Goal: Check status

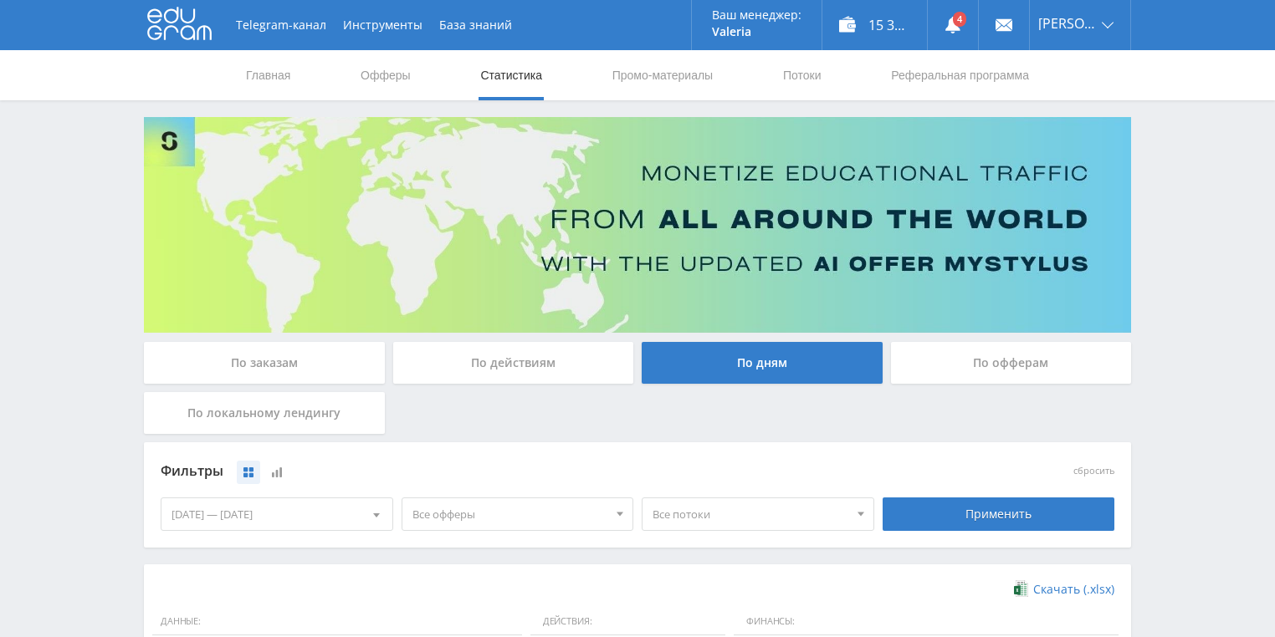
scroll to position [401, 0]
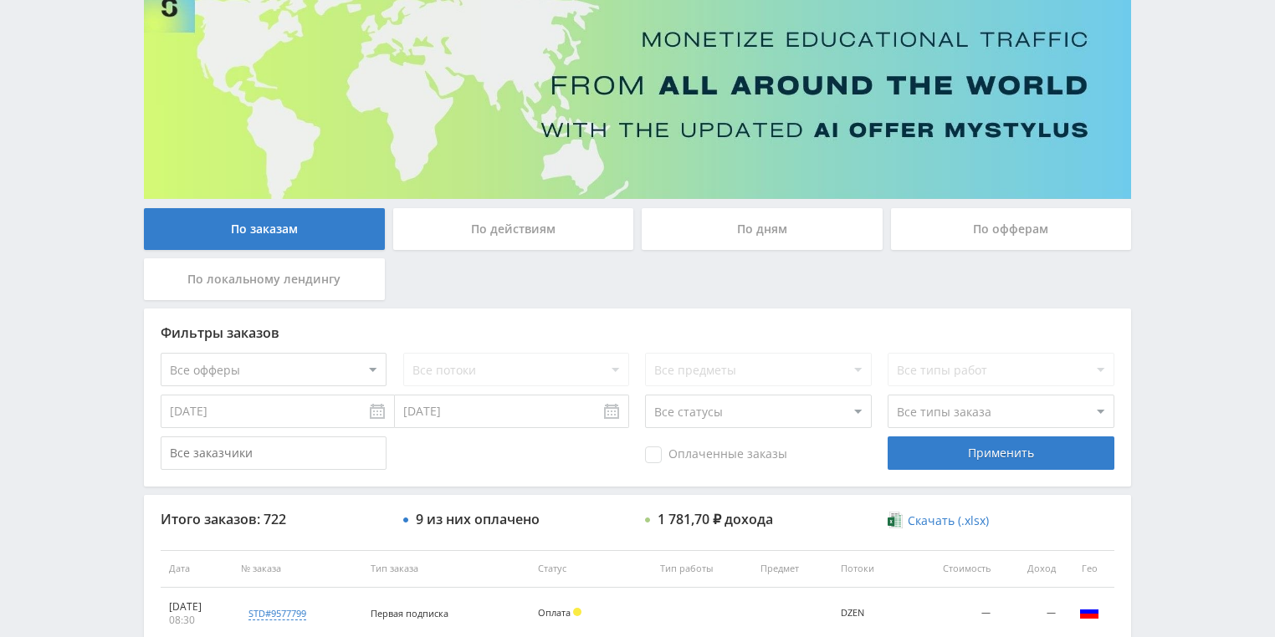
click at [480, 215] on div "По действиям" at bounding box center [513, 229] width 241 height 42
click at [0, 0] on input "По действиям" at bounding box center [0, 0] width 0 height 0
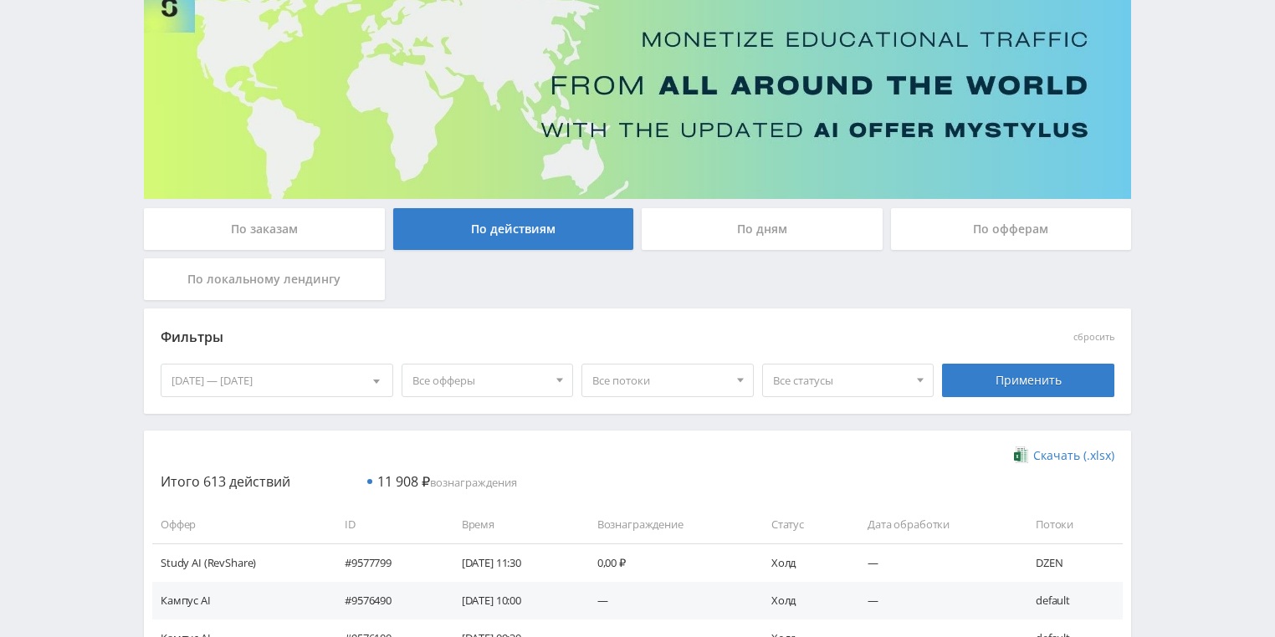
click at [744, 215] on div "По дням" at bounding box center [761, 229] width 241 height 42
click at [0, 0] on input "По дням" at bounding box center [0, 0] width 0 height 0
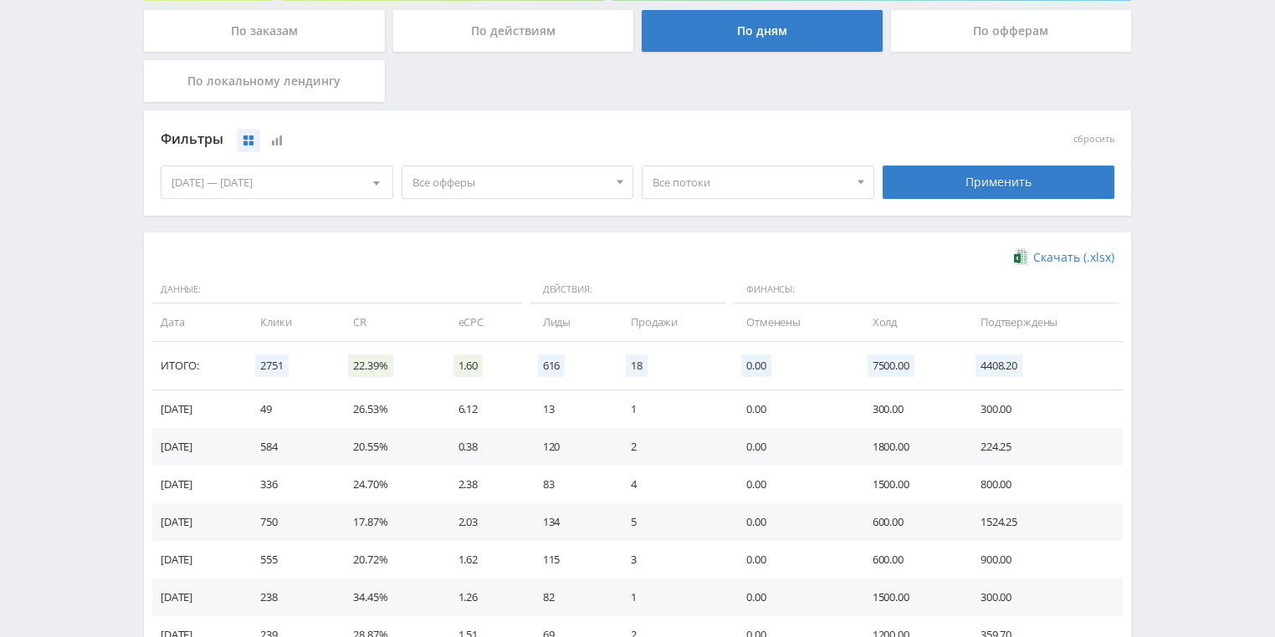
scroll to position [335, 0]
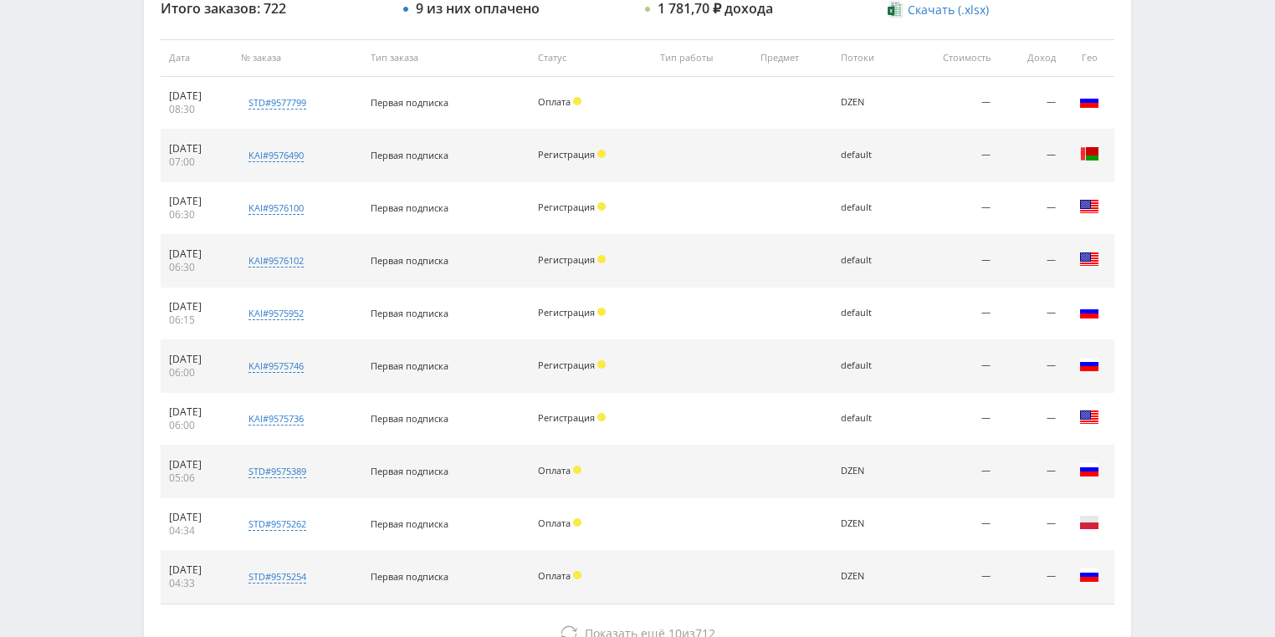
scroll to position [669, 0]
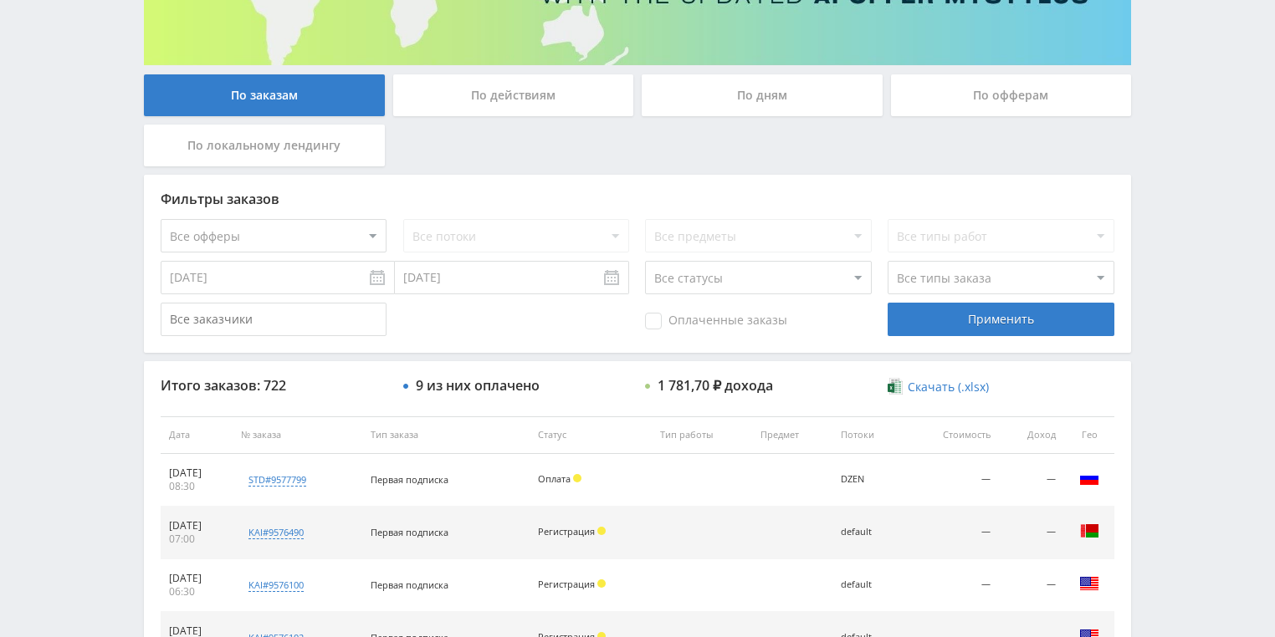
click at [512, 100] on div "По действиям" at bounding box center [513, 95] width 241 height 42
click at [0, 0] on input "По действиям" at bounding box center [0, 0] width 0 height 0
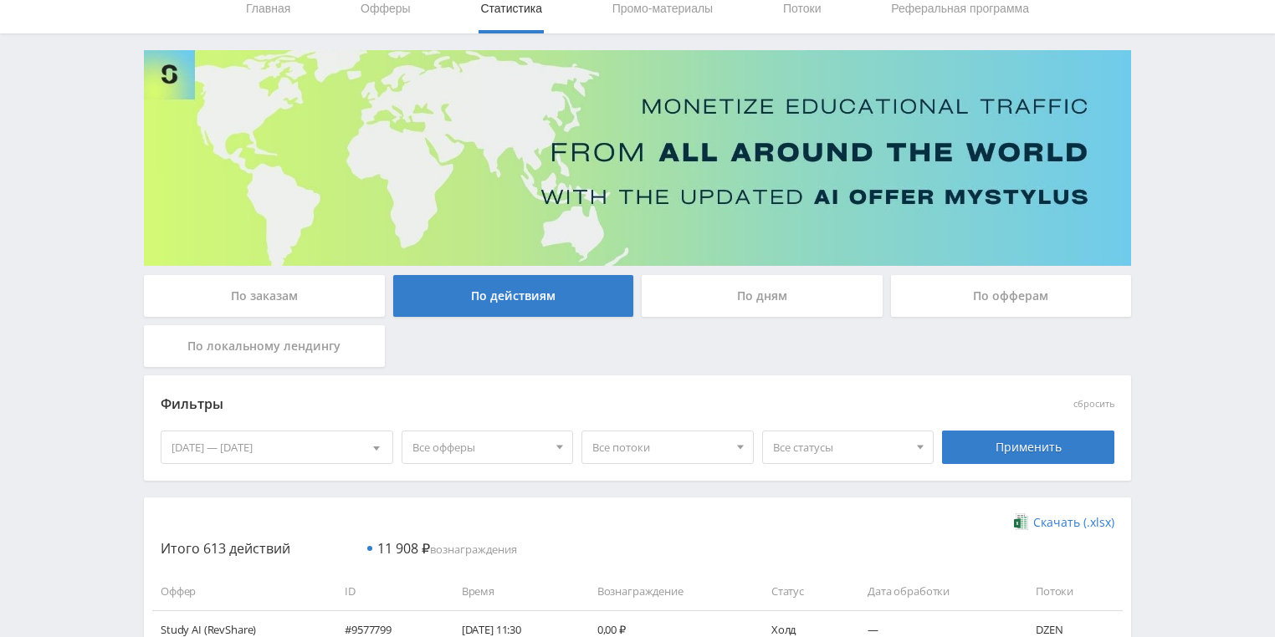
click at [743, 294] on div "По дням" at bounding box center [761, 296] width 241 height 42
click at [0, 0] on input "По дням" at bounding box center [0, 0] width 0 height 0
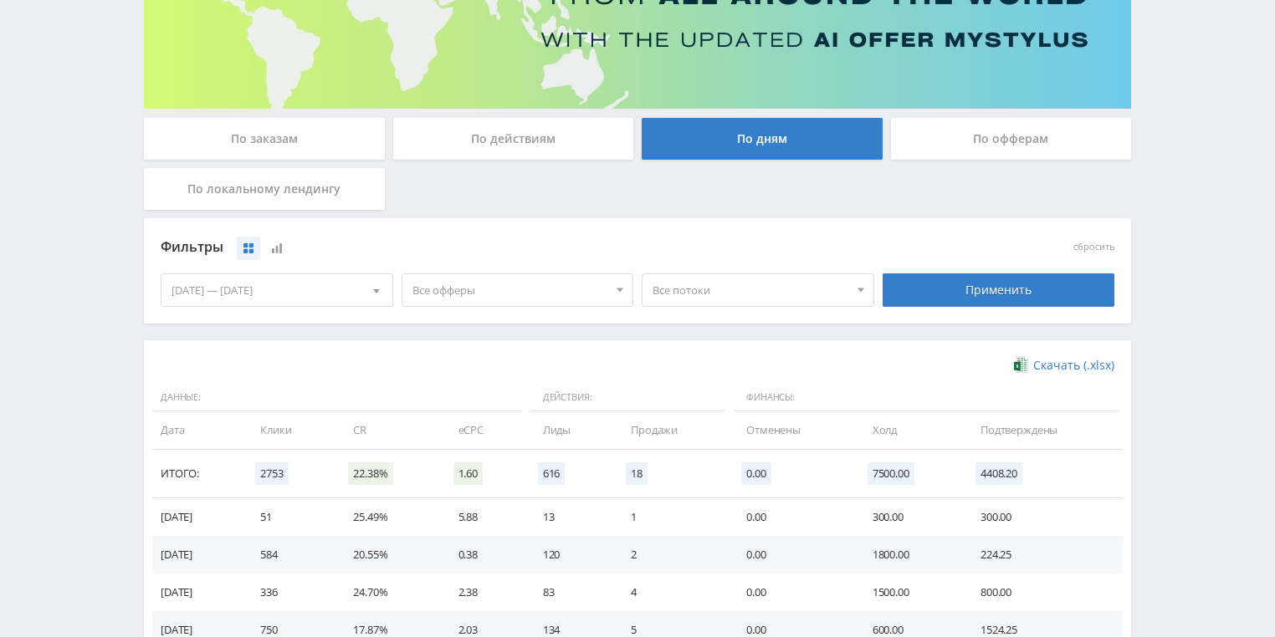
scroll to position [201, 0]
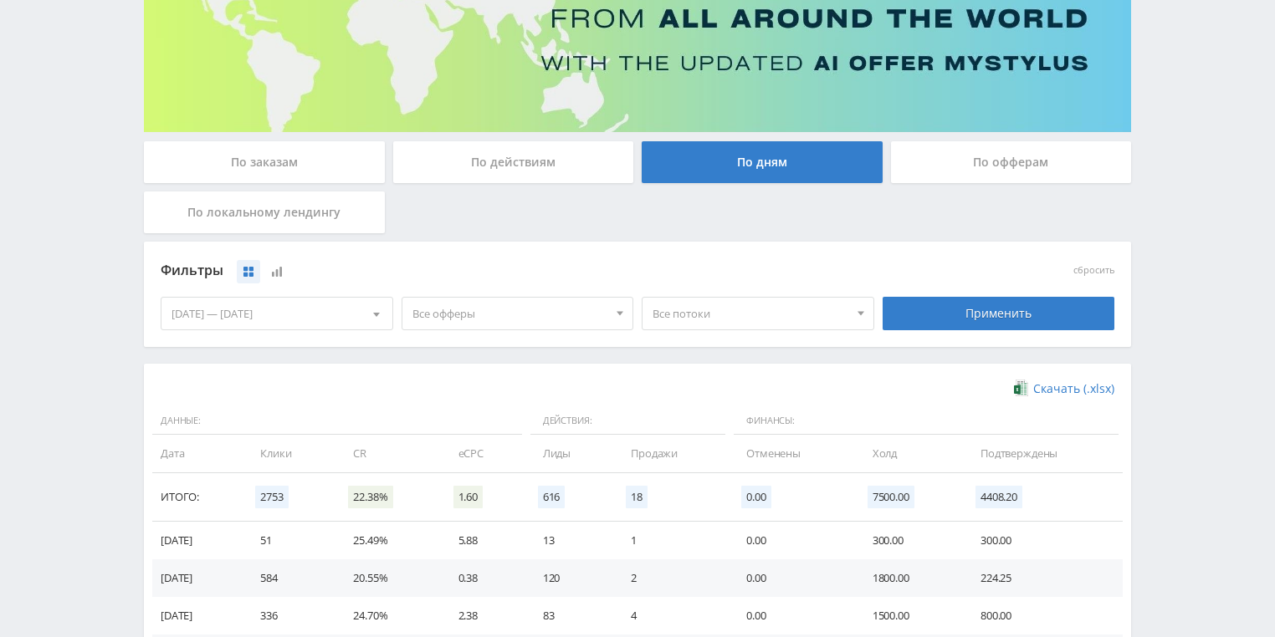
drag, startPoint x: 514, startPoint y: 227, endPoint x: 525, endPoint y: 226, distance: 11.7
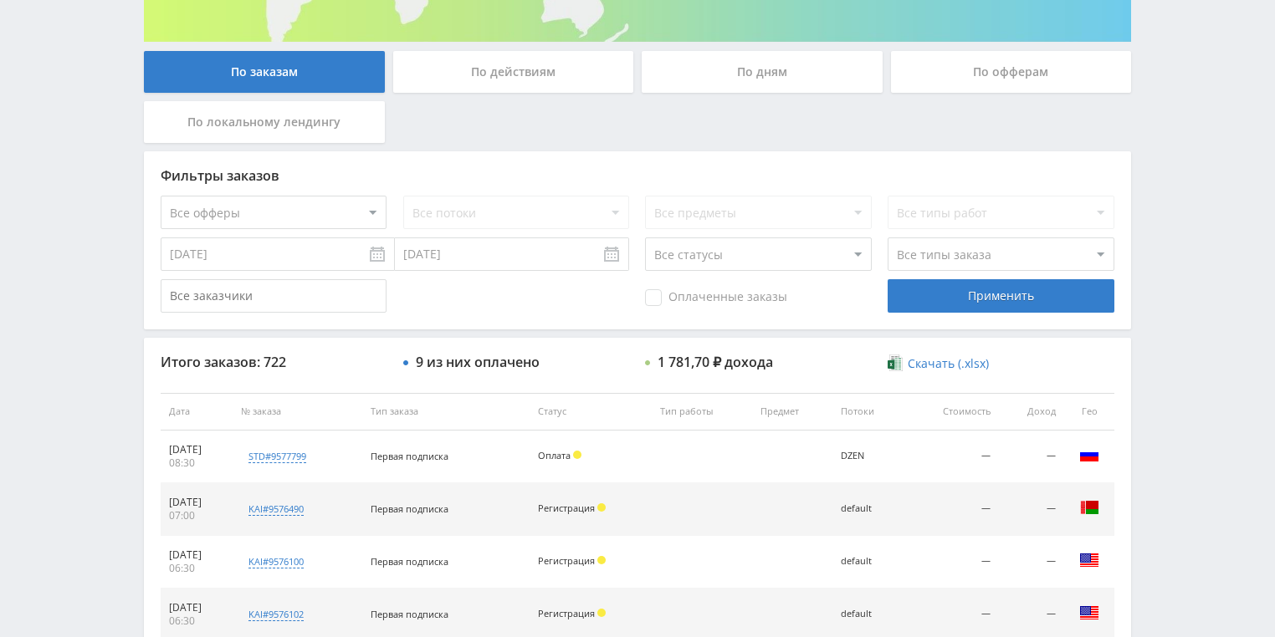
scroll to position [268, 0]
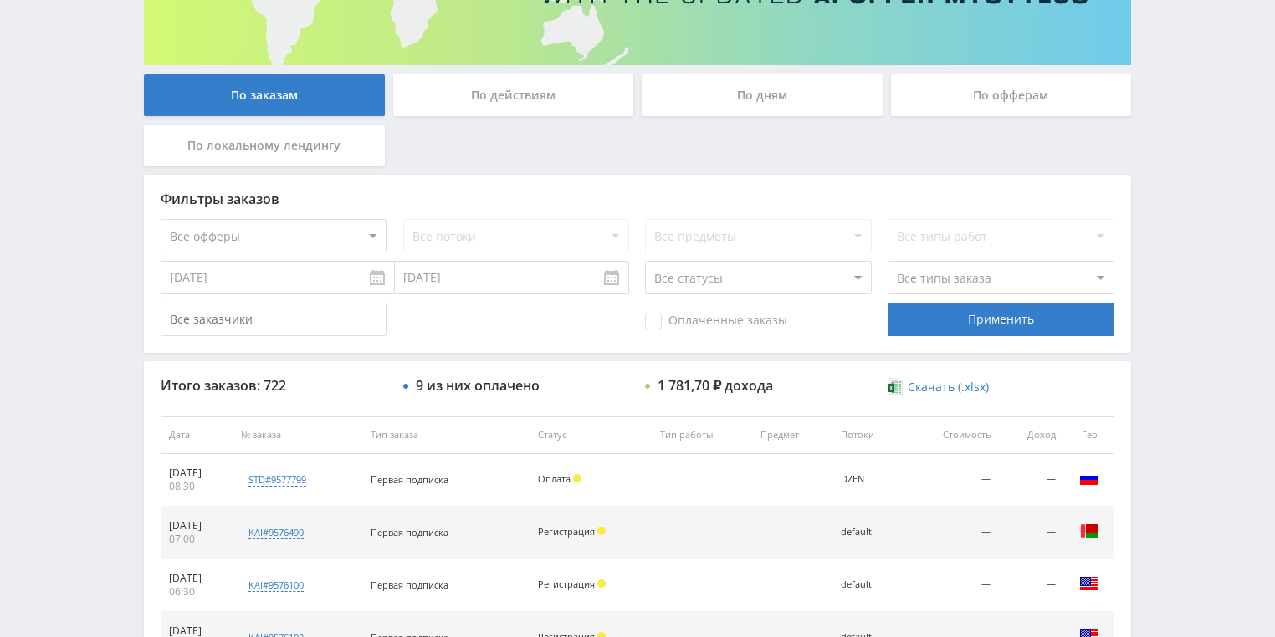
click at [534, 112] on div "По действиям" at bounding box center [513, 95] width 241 height 42
click at [0, 0] on input "По действиям" at bounding box center [0, 0] width 0 height 0
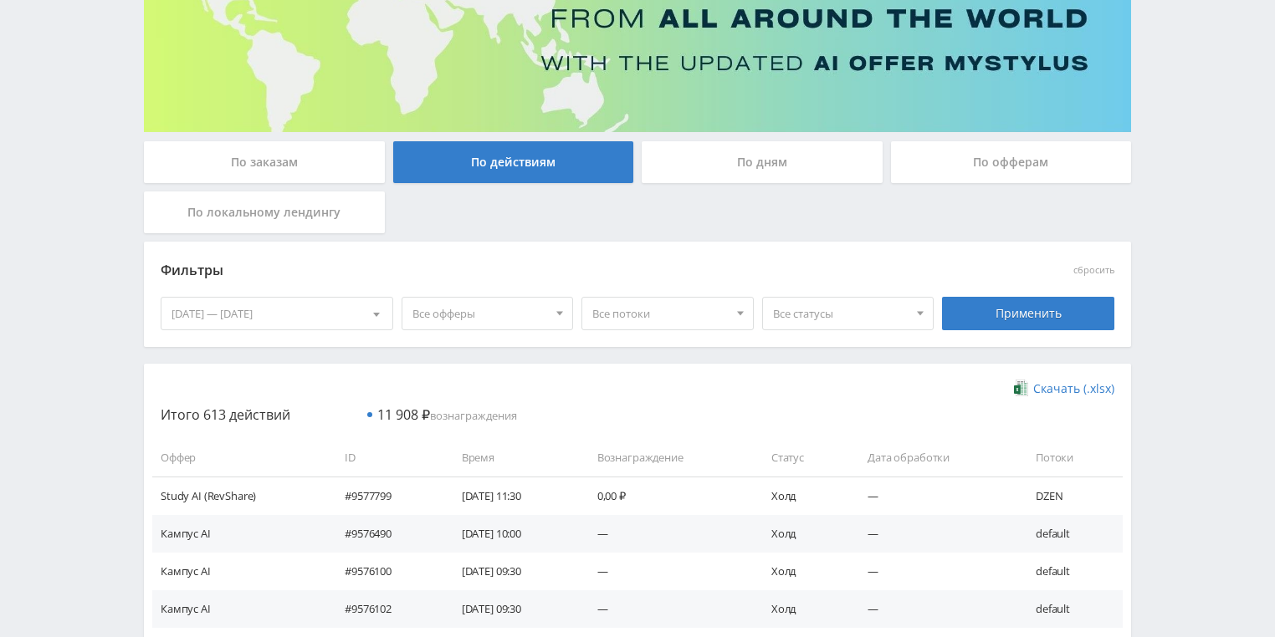
click at [709, 164] on div "По дням" at bounding box center [761, 162] width 241 height 42
click at [0, 0] on input "По дням" at bounding box center [0, 0] width 0 height 0
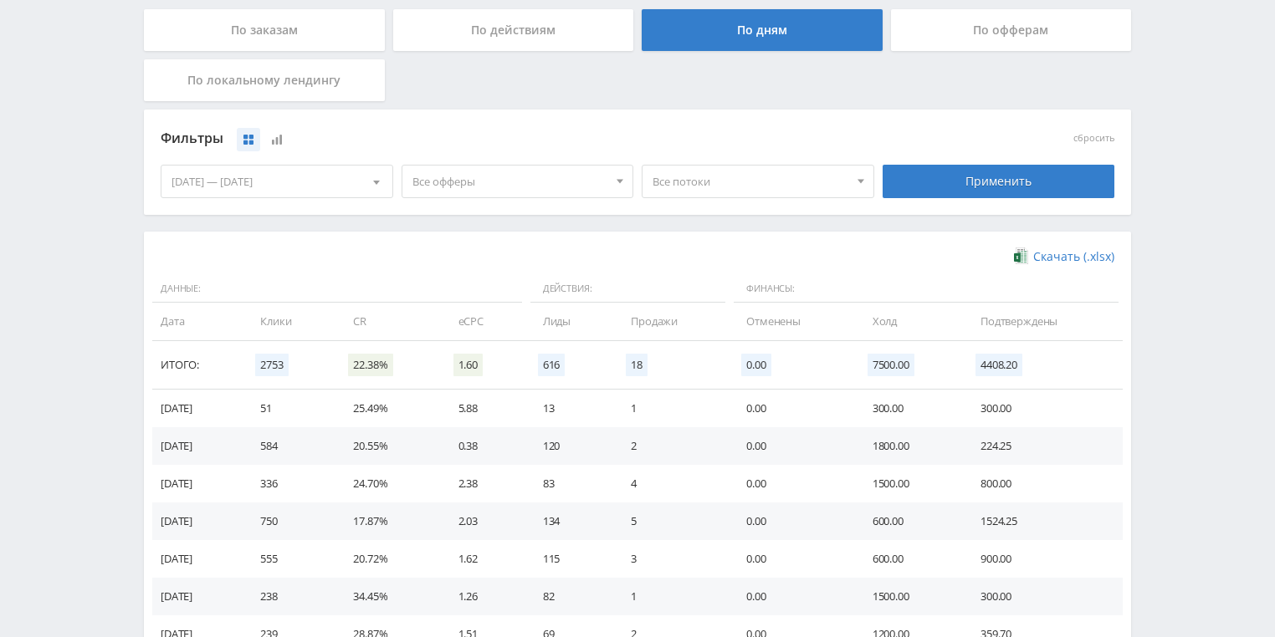
scroll to position [335, 0]
